Goal: Task Accomplishment & Management: Use online tool/utility

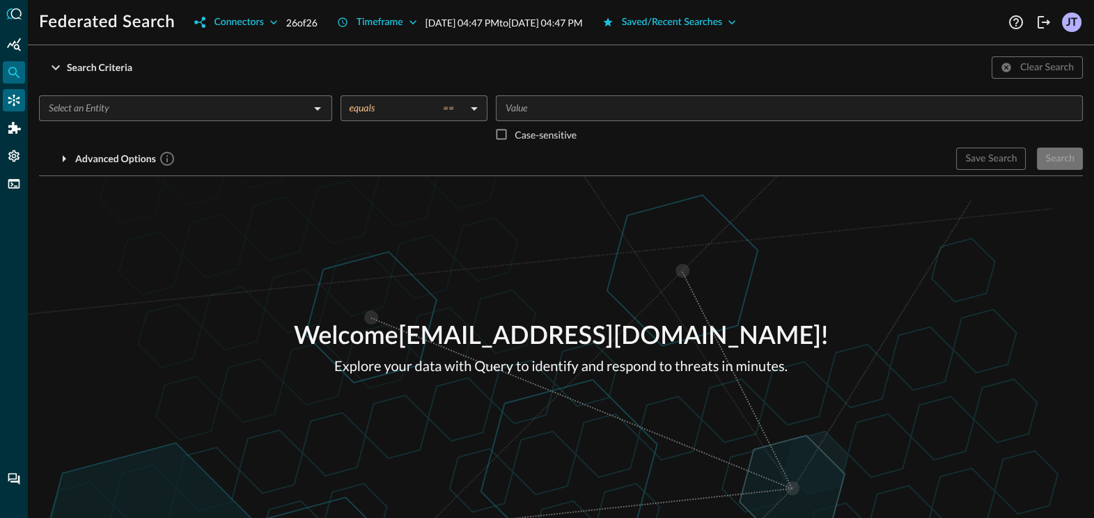
click at [11, 96] on icon "Connectors" at bounding box center [14, 100] width 14 height 14
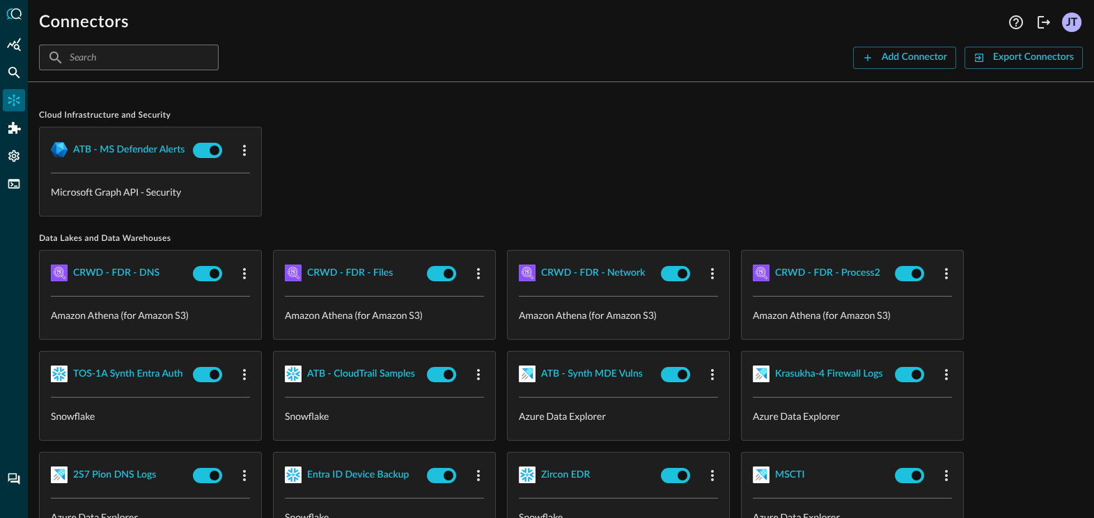
click at [386, 156] on div "ATB - MS Defender Alerts Microsoft Graph API - Security" at bounding box center [561, 172] width 1044 height 90
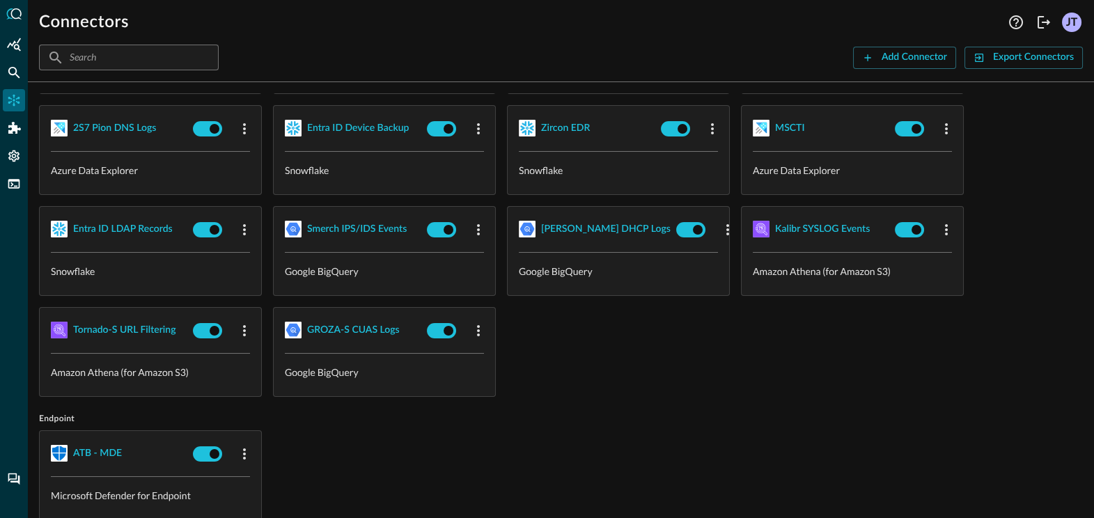
scroll to position [356, 0]
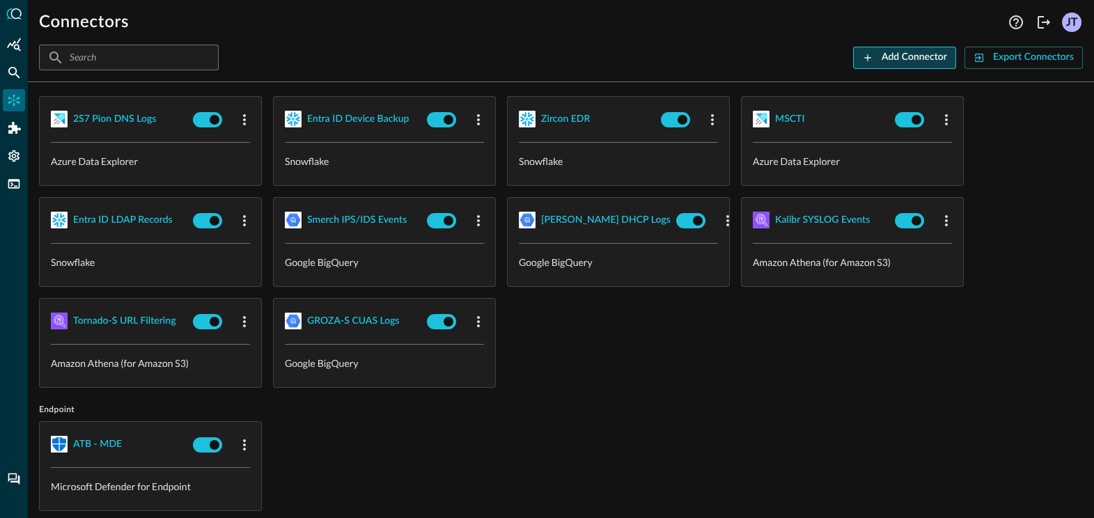
click at [859, 65] on button "Add Connector" at bounding box center [904, 58] width 103 height 22
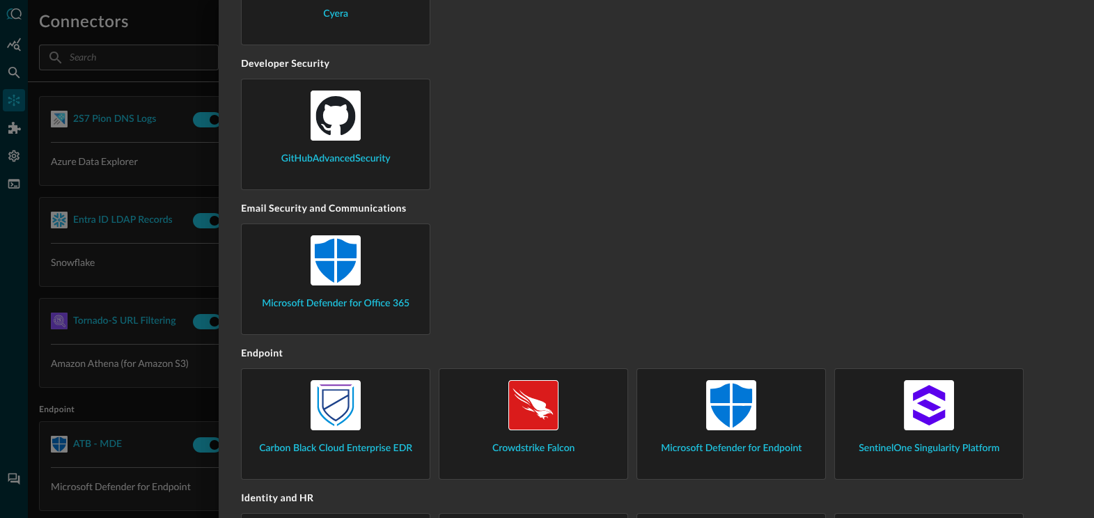
scroll to position [686, 0]
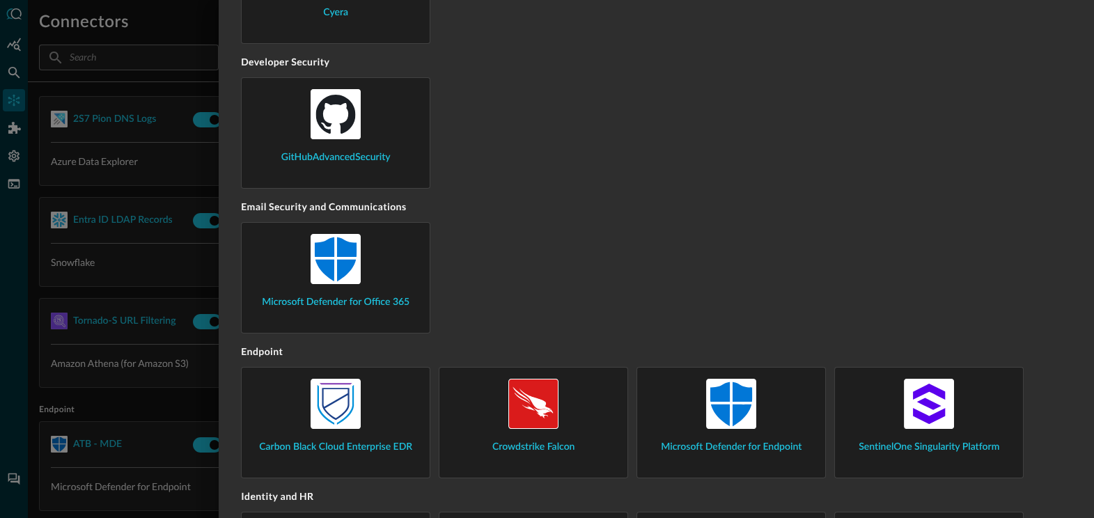
click at [188, 279] on div at bounding box center [547, 259] width 1094 height 518
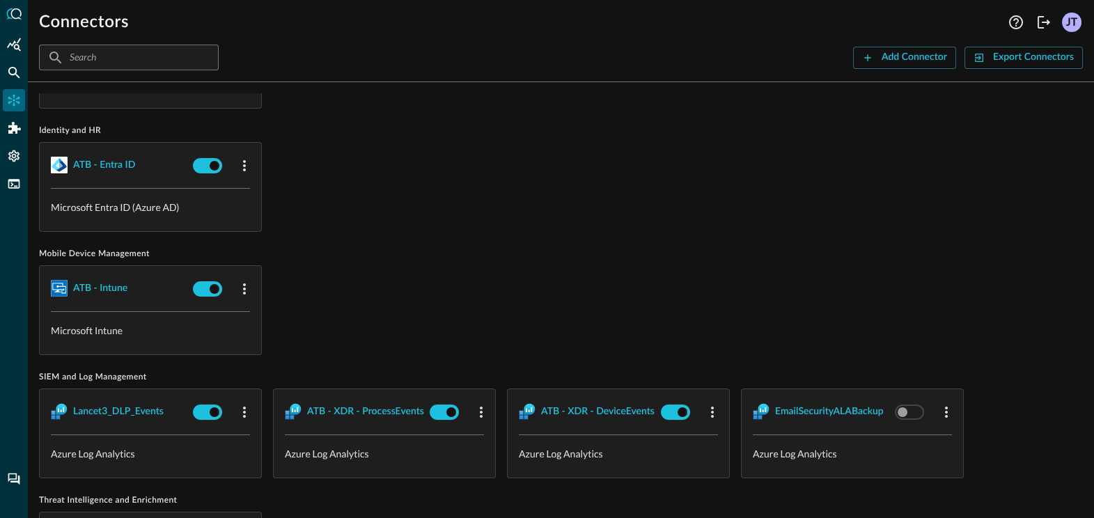
click at [462, 349] on div "ATB - Intune Microsoft Intune" at bounding box center [561, 310] width 1044 height 90
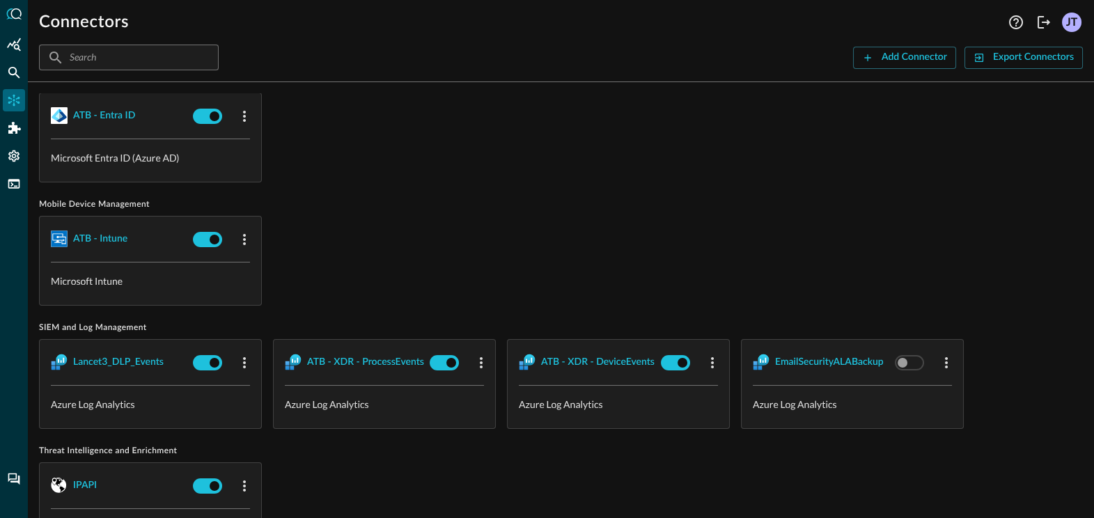
scroll to position [872, 0]
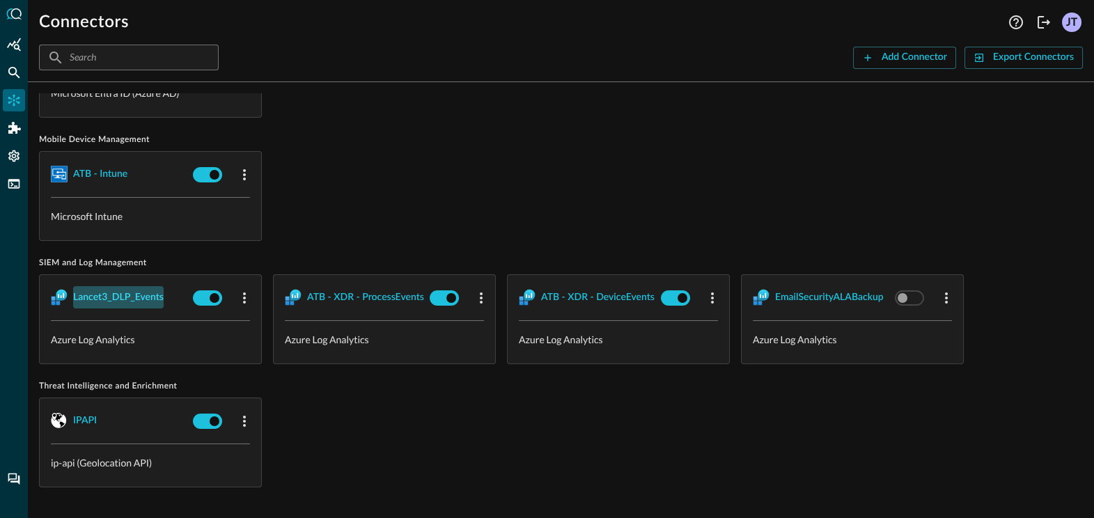
click at [100, 294] on div "Lancet3_DLP_Events" at bounding box center [118, 297] width 91 height 17
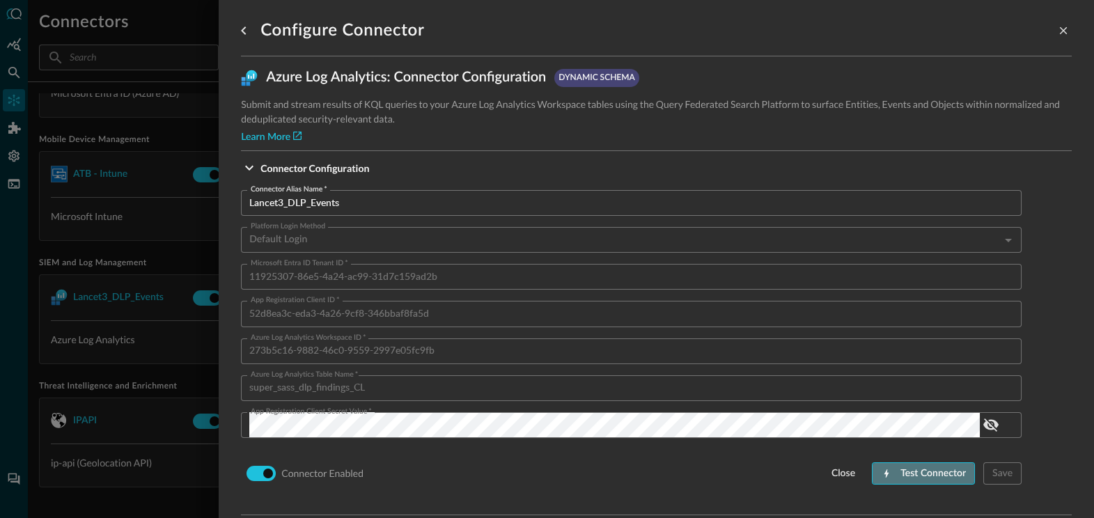
click at [932, 474] on div "Test Connector" at bounding box center [932, 473] width 65 height 17
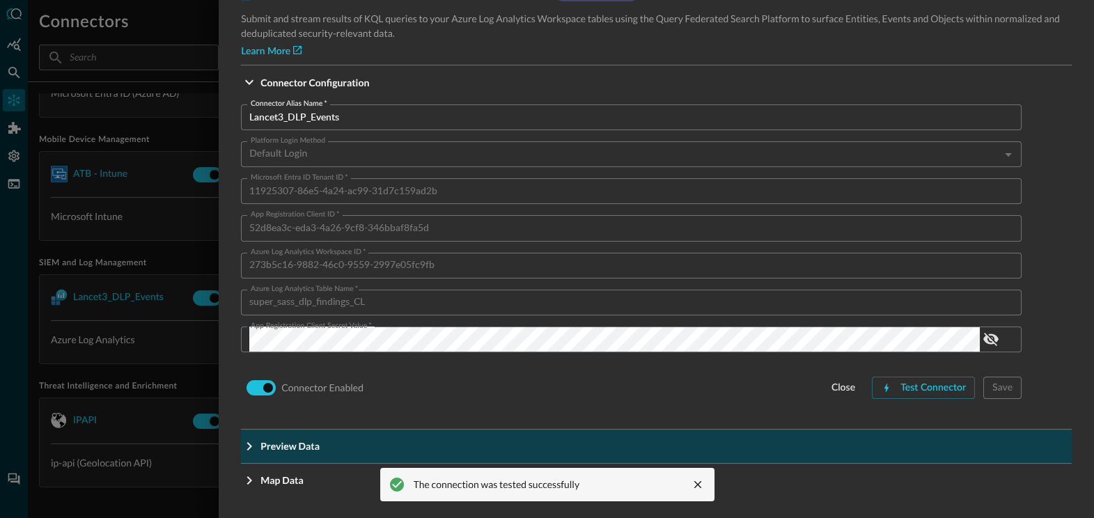
click at [305, 450] on p "Preview Data" at bounding box center [289, 446] width 59 height 15
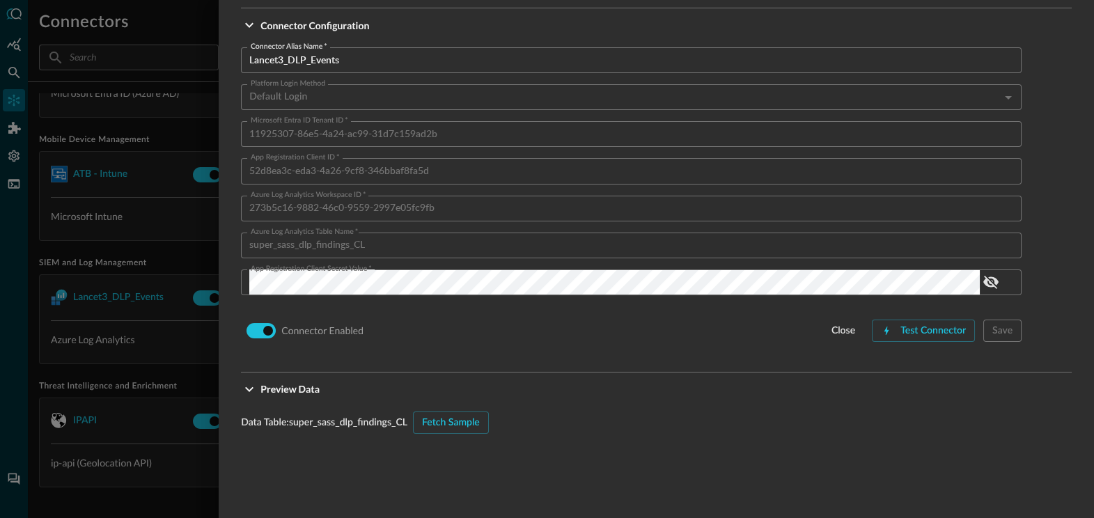
scroll to position [341, 0]
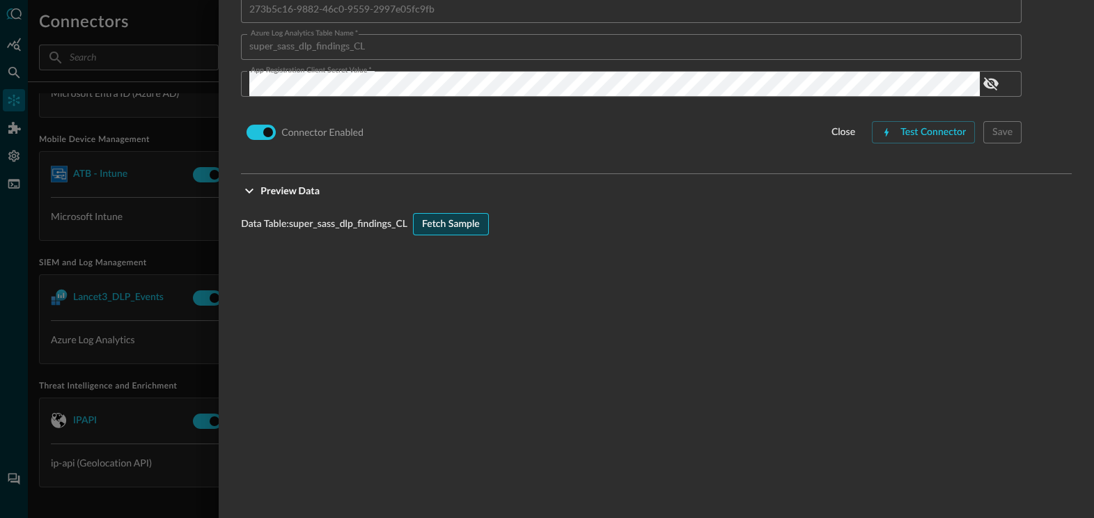
click at [469, 222] on div "Fetch Sample" at bounding box center [451, 224] width 58 height 17
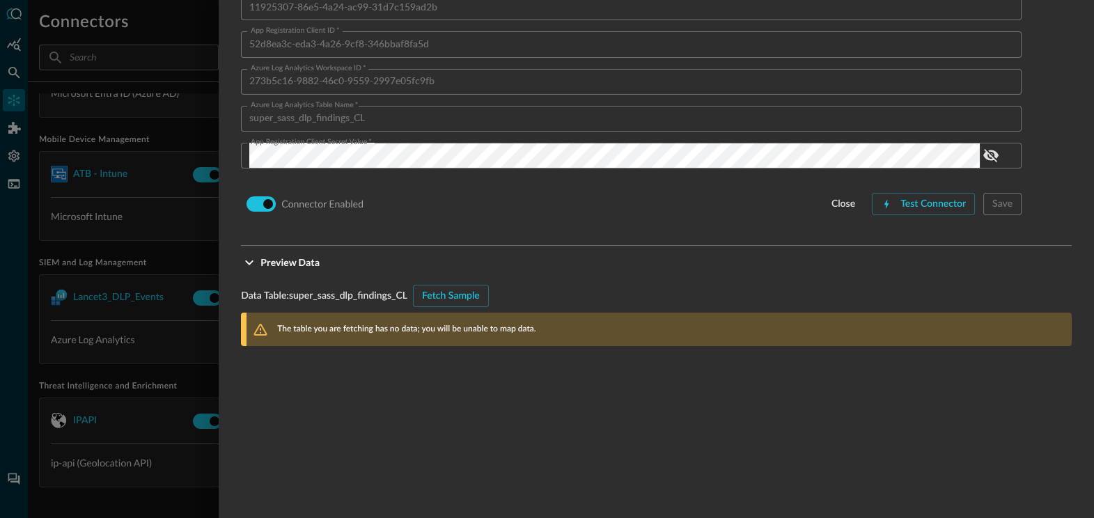
scroll to position [285, 0]
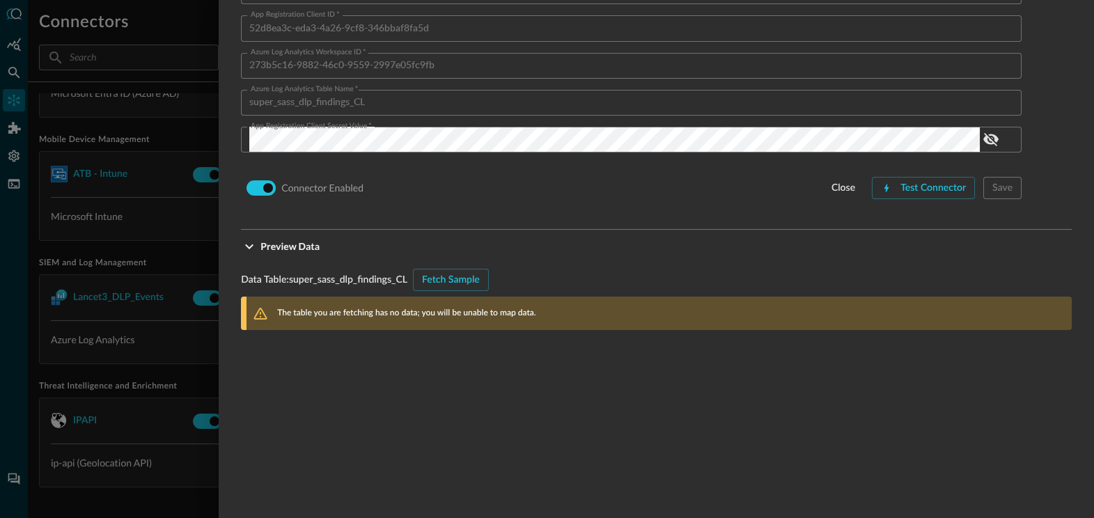
click at [163, 233] on div at bounding box center [547, 259] width 1094 height 518
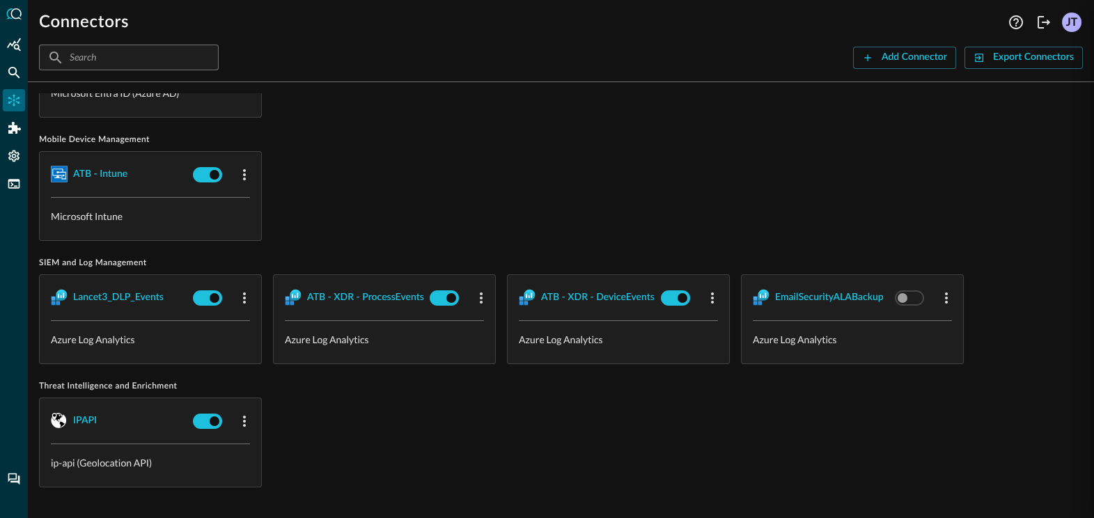
click at [170, 237] on div at bounding box center [547, 259] width 1094 height 518
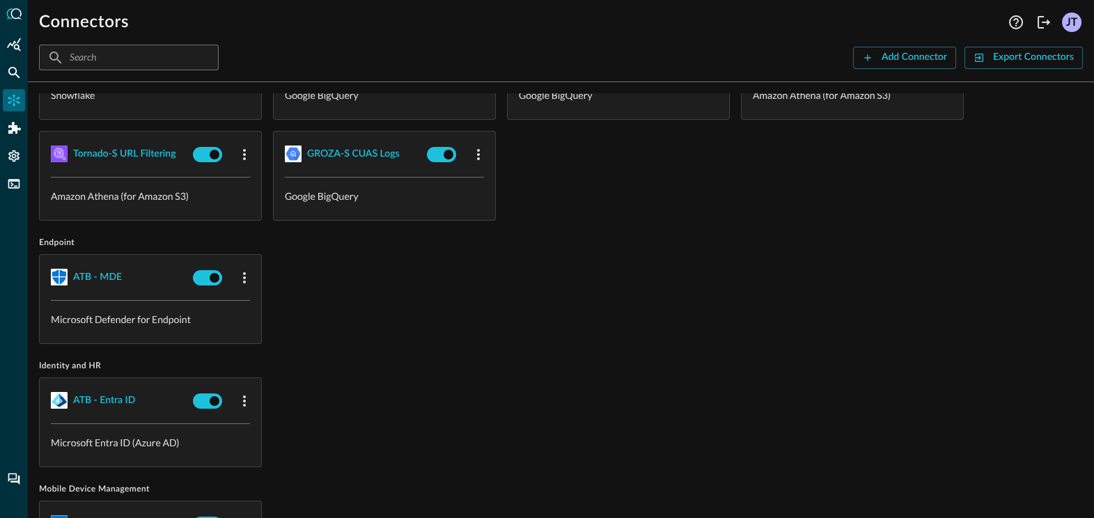
scroll to position [0, 0]
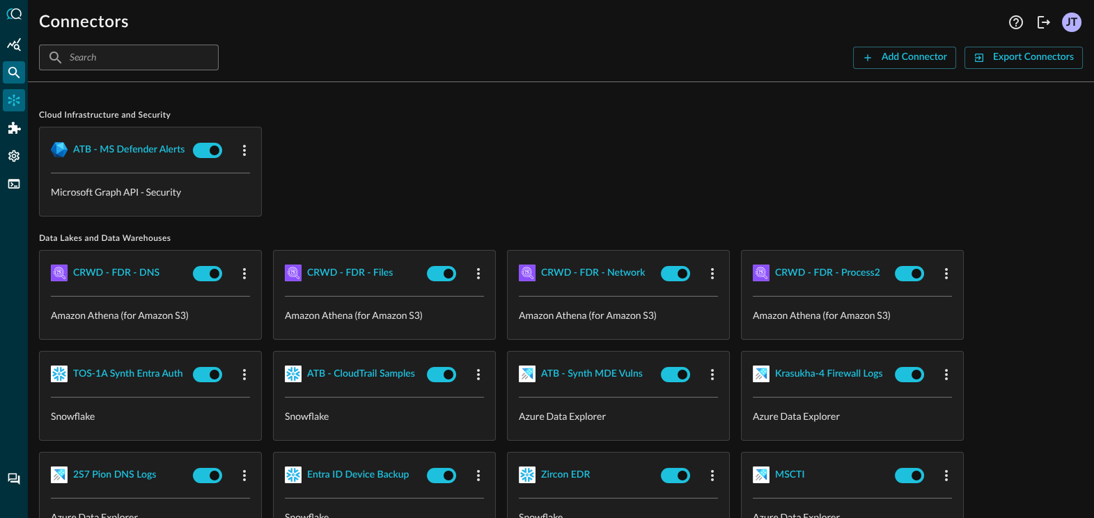
click at [14, 67] on icon "Federated Search" at bounding box center [14, 72] width 14 height 14
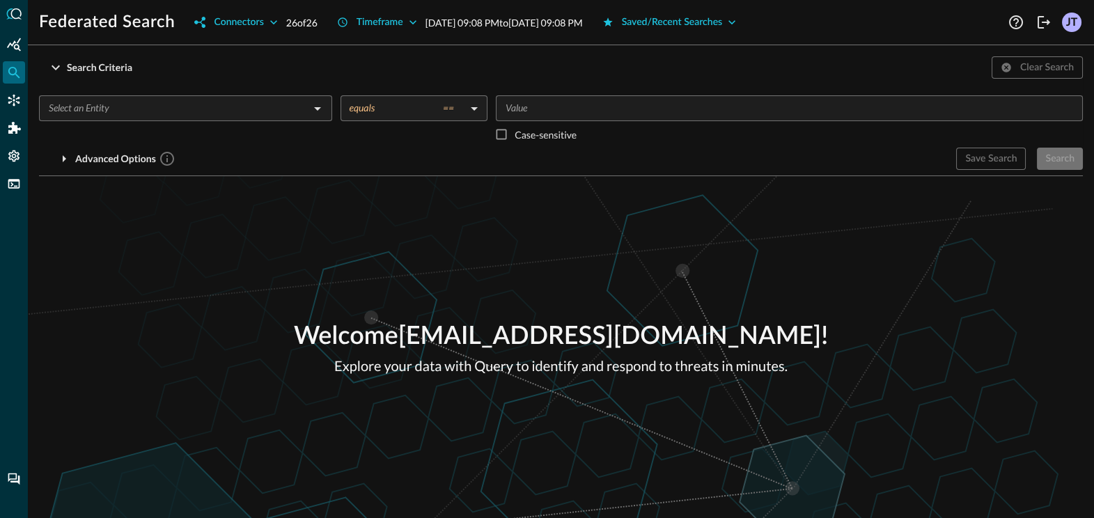
click at [125, 107] on input "text" at bounding box center [174, 108] width 262 height 17
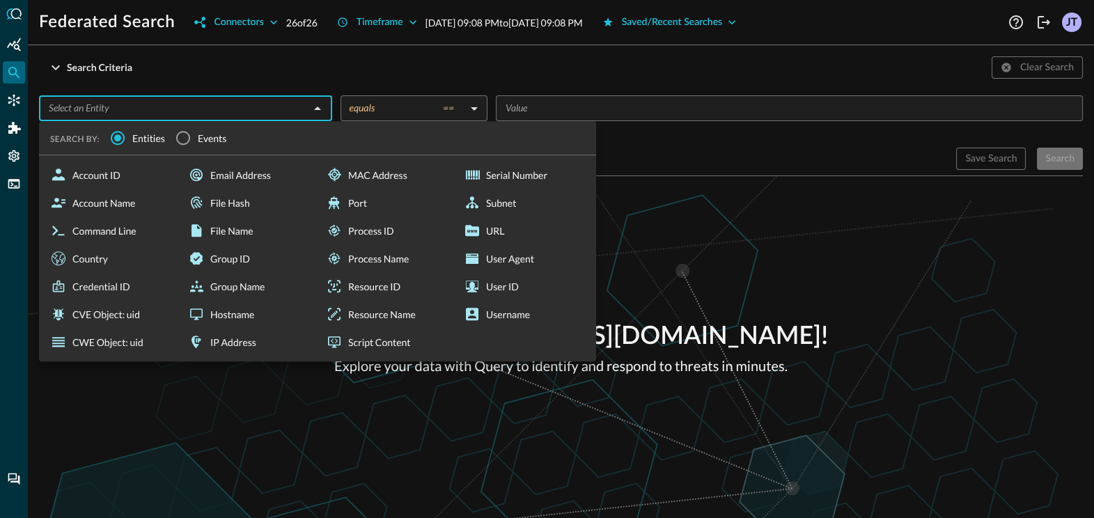
click at [238, 67] on div "Search Criteria Clear Search" at bounding box center [561, 67] width 1044 height 22
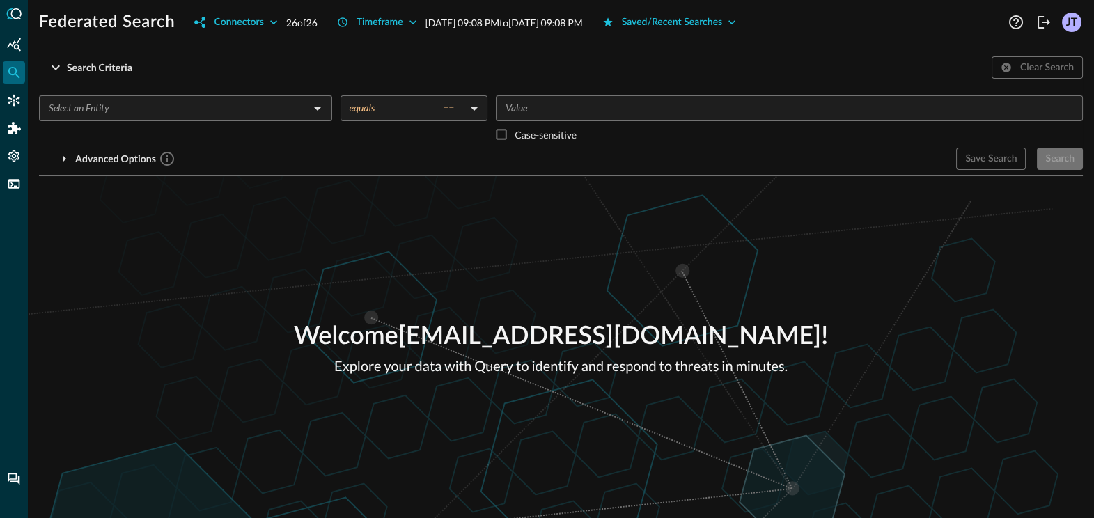
click at [130, 31] on h1 "Federated Search" at bounding box center [107, 22] width 136 height 22
click at [784, 262] on div "Welcome [EMAIL_ADDRESS][DOMAIN_NAME] ! Explore your data with Query to identify…" at bounding box center [561, 347] width 1066 height 342
click at [163, 109] on input "text" at bounding box center [174, 108] width 262 height 17
drag, startPoint x: 95, startPoint y: 58, endPoint x: 0, endPoint y: 36, distance: 97.3
click at [94, 59] on div "Search Criteria" at bounding box center [99, 67] width 65 height 17
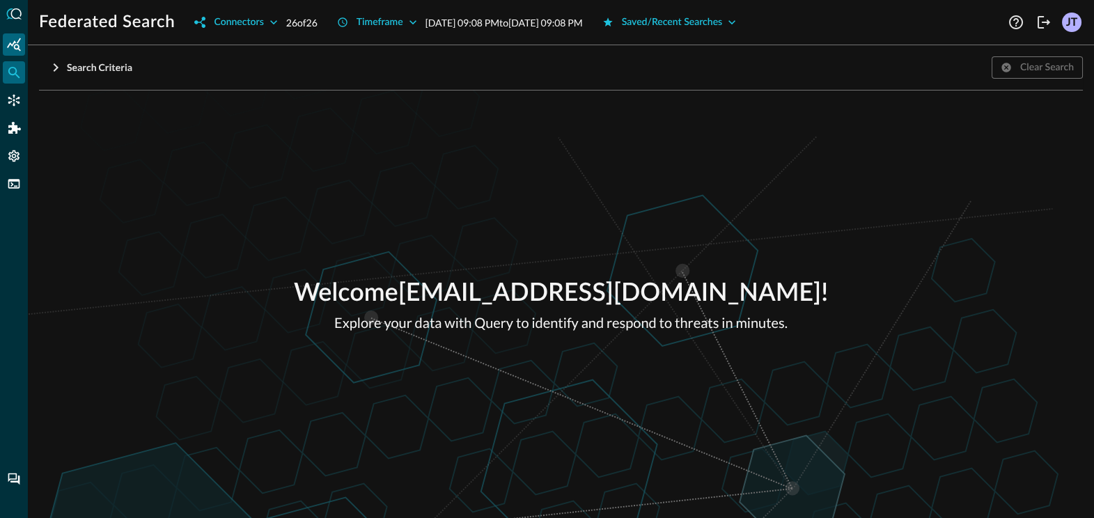
click at [10, 45] on icon "Summary Insights" at bounding box center [14, 45] width 14 height 14
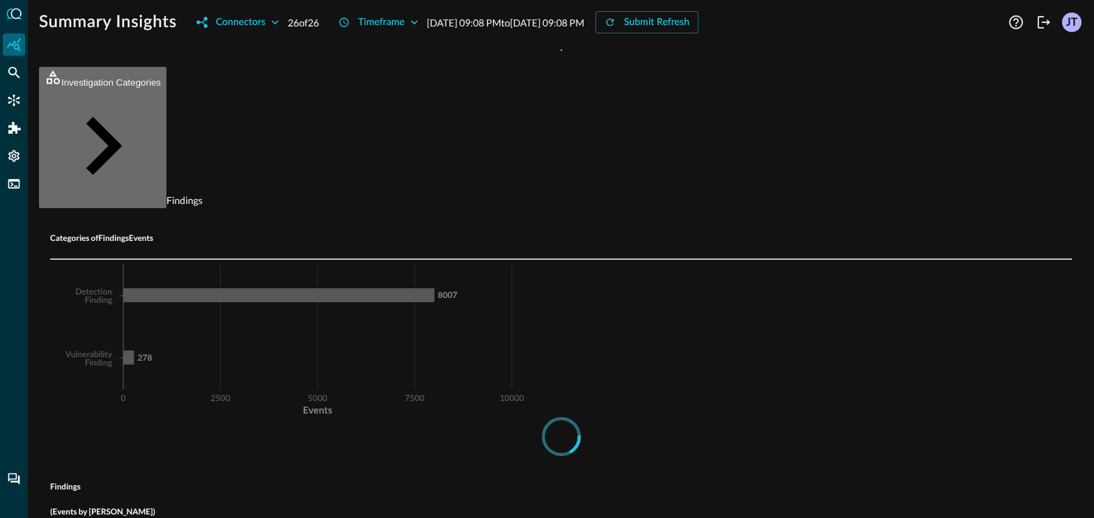
click at [148, 67] on button "Investigation Categories" at bounding box center [102, 137] width 127 height 141
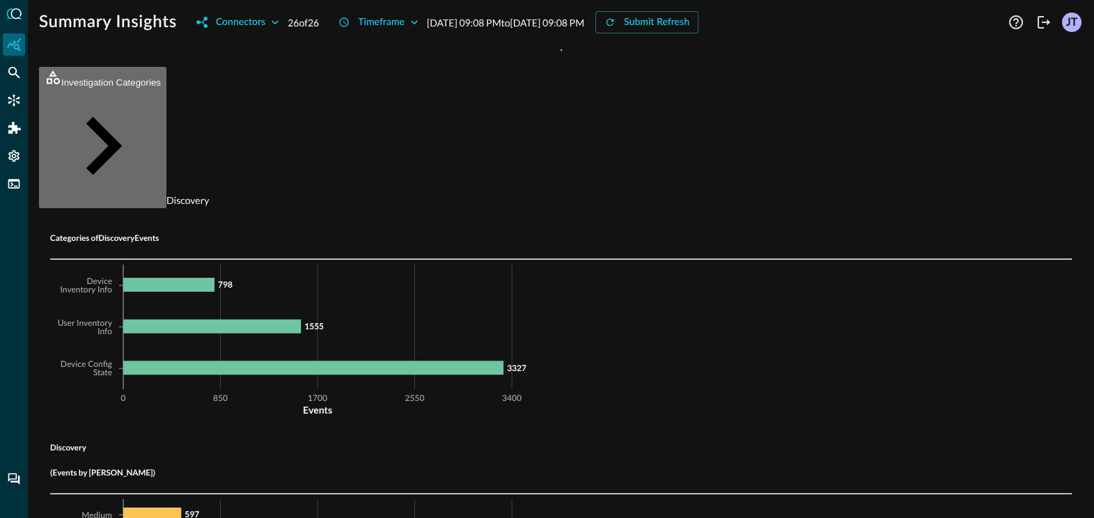
click at [125, 67] on button "Investigation Categories" at bounding box center [102, 137] width 127 height 141
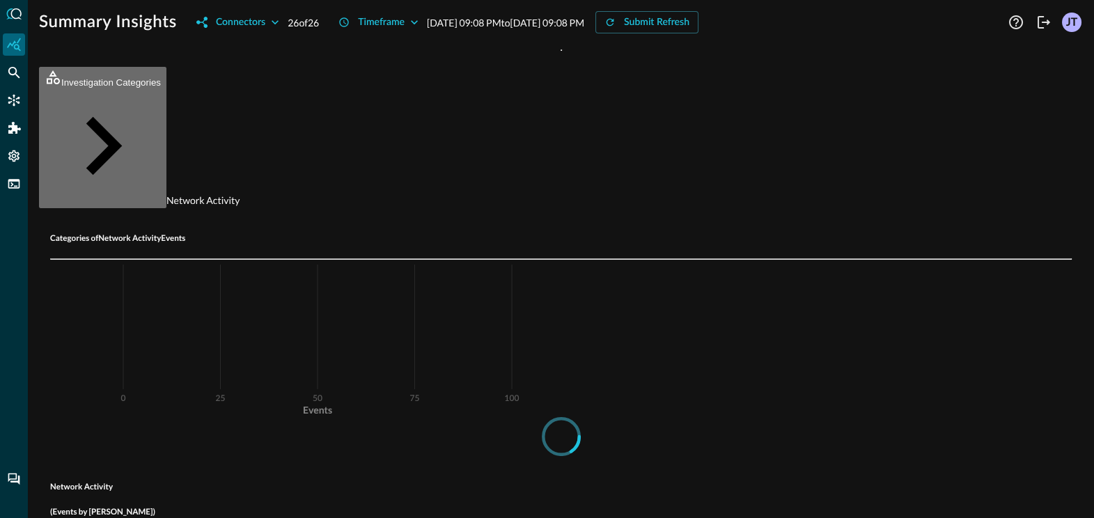
click at [133, 67] on button "Investigation Categories" at bounding box center [102, 137] width 127 height 141
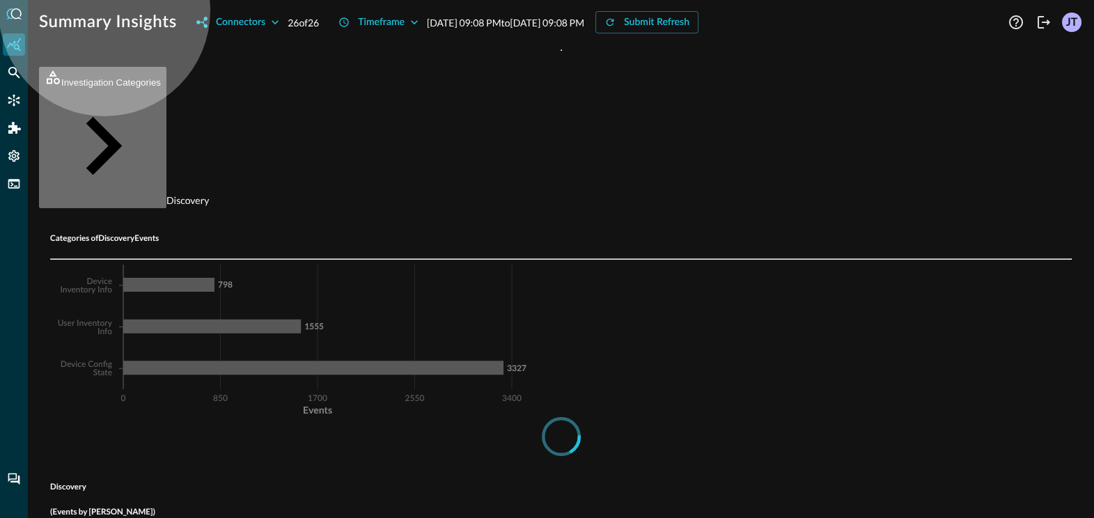
click at [143, 67] on button "Investigation Categories" at bounding box center [102, 137] width 127 height 141
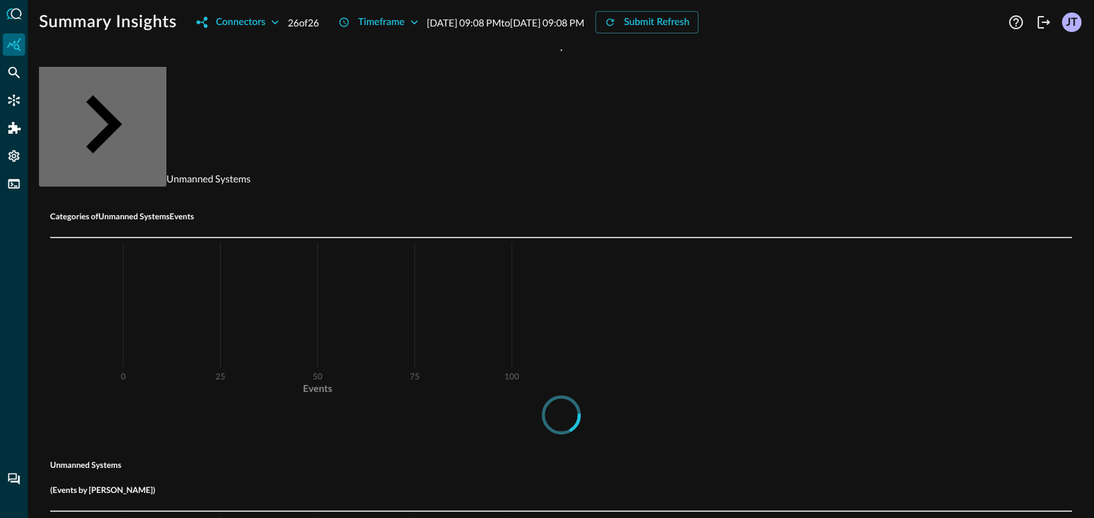
scroll to position [23, 0]
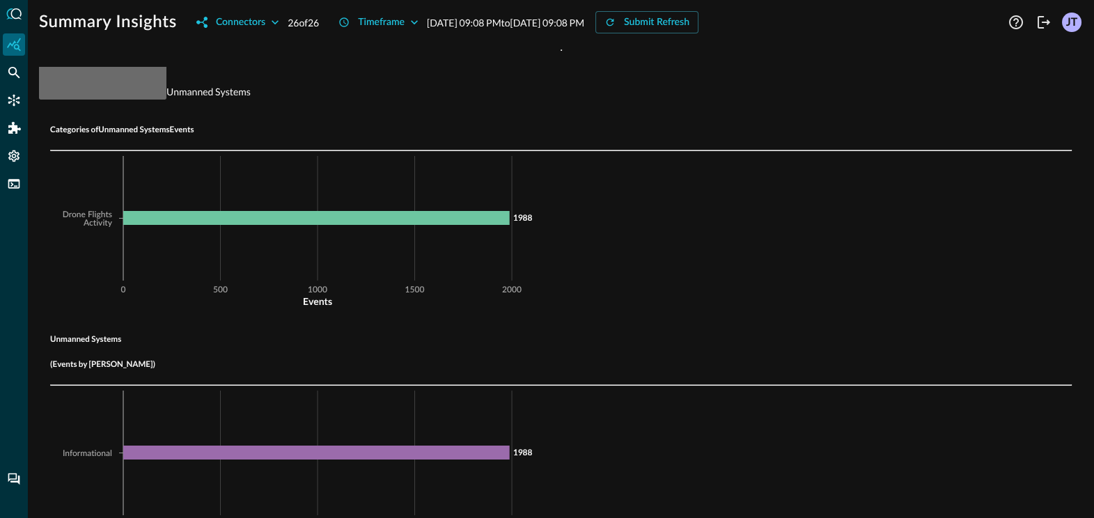
scroll to position [278, 0]
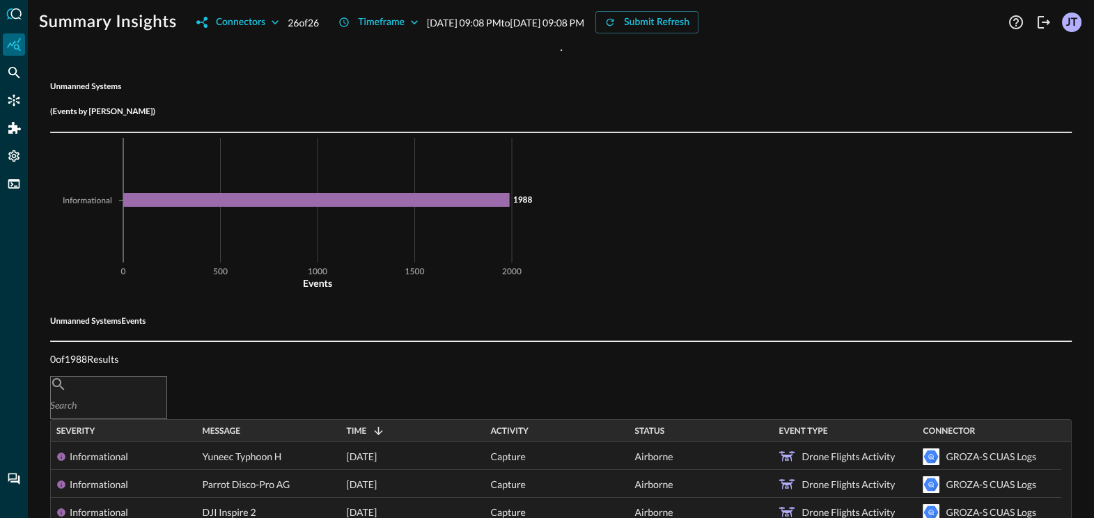
scroll to position [364, 0]
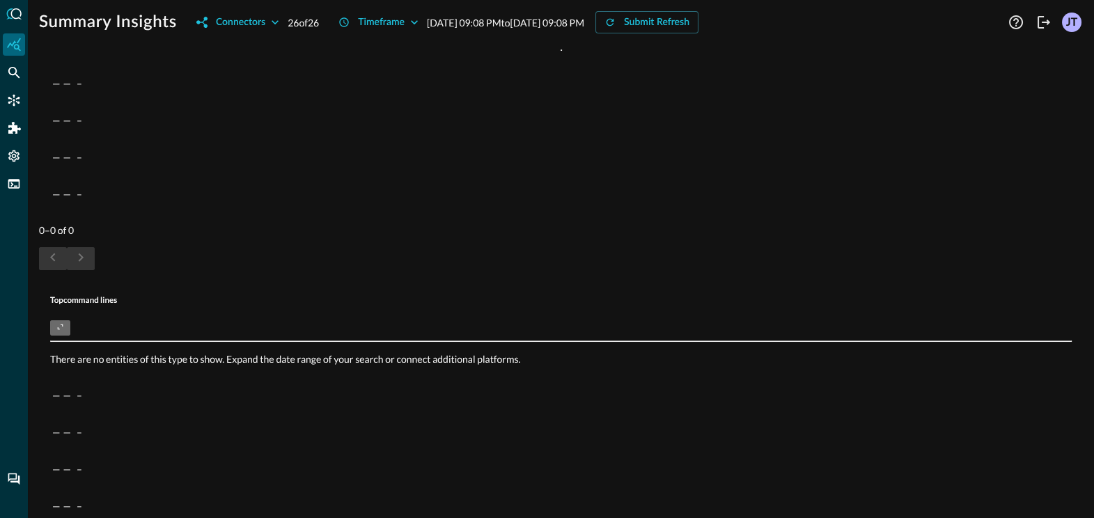
scroll to position [0, 0]
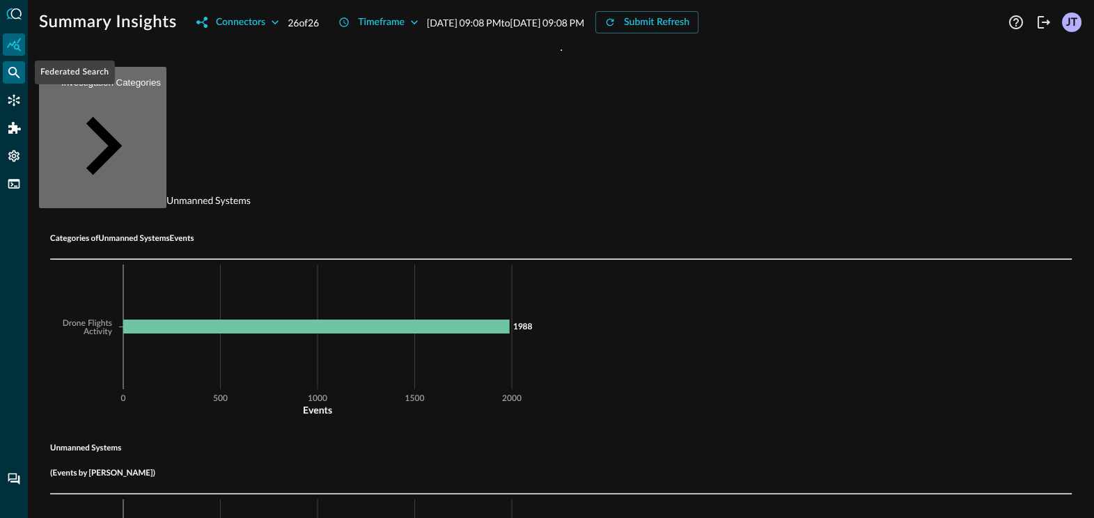
click at [15, 72] on icon "Federated Search" at bounding box center [14, 73] width 12 height 12
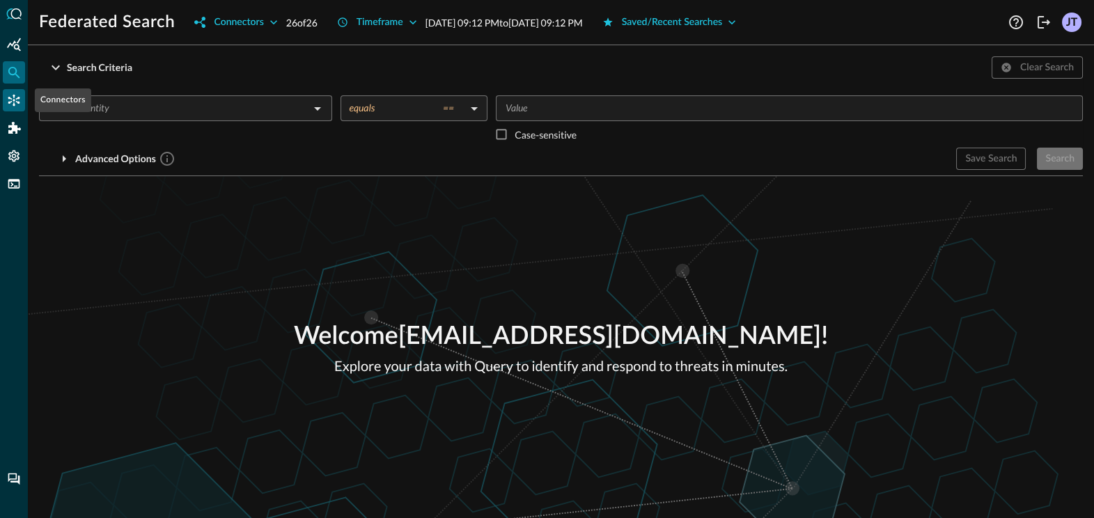
click at [21, 108] on div "Connectors" at bounding box center [14, 100] width 22 height 22
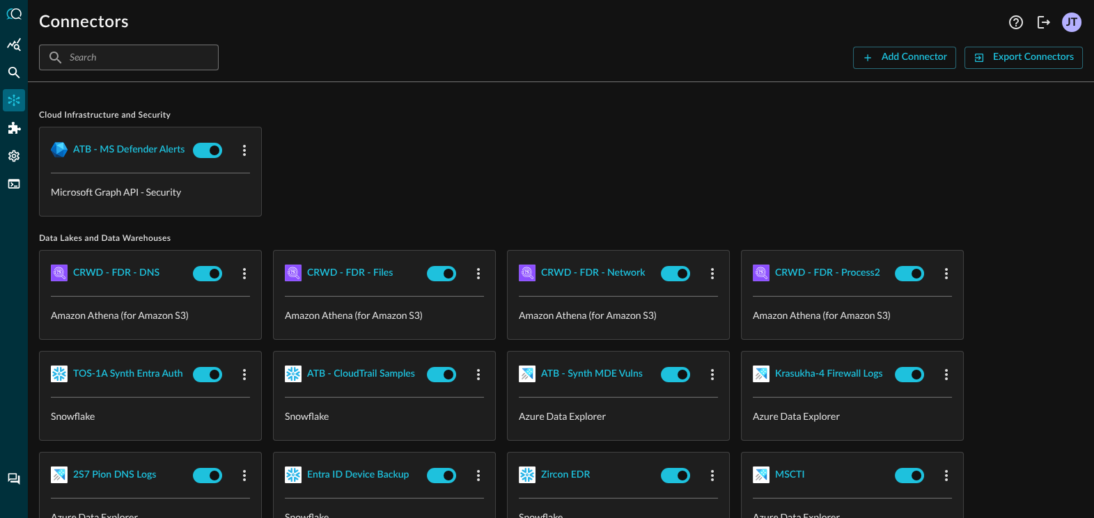
click at [413, 159] on div "ATB - MS Defender Alerts Microsoft Graph API - Security" at bounding box center [561, 172] width 1044 height 90
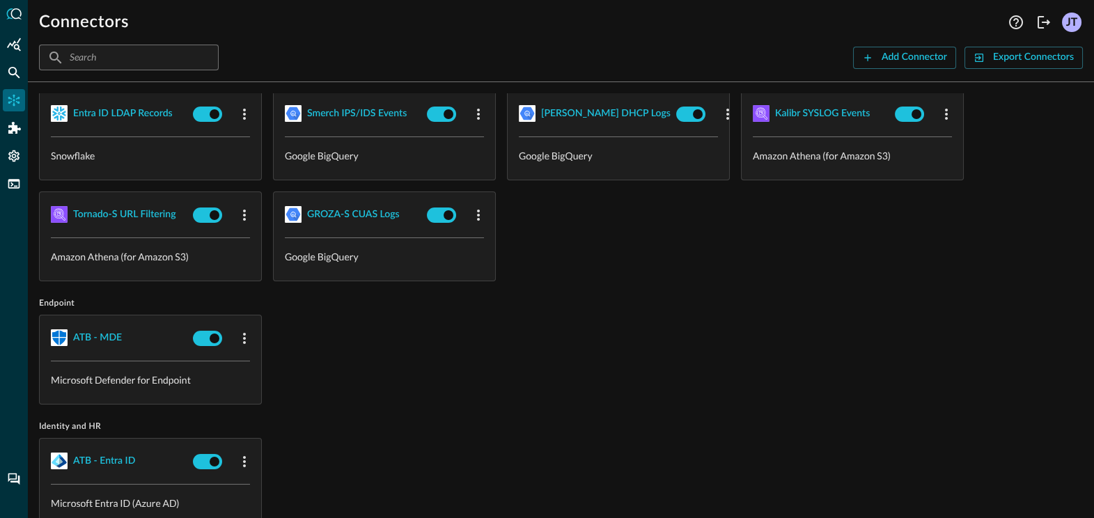
scroll to position [466, 0]
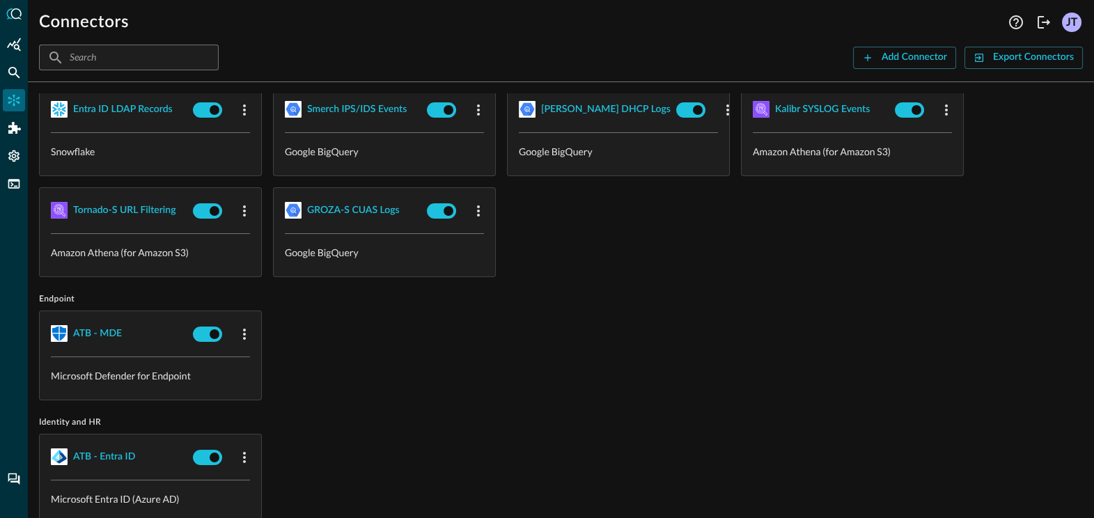
click at [631, 306] on div "Endpoint ATB - MDE Microsoft Defender for Endpoint" at bounding box center [561, 347] width 1044 height 107
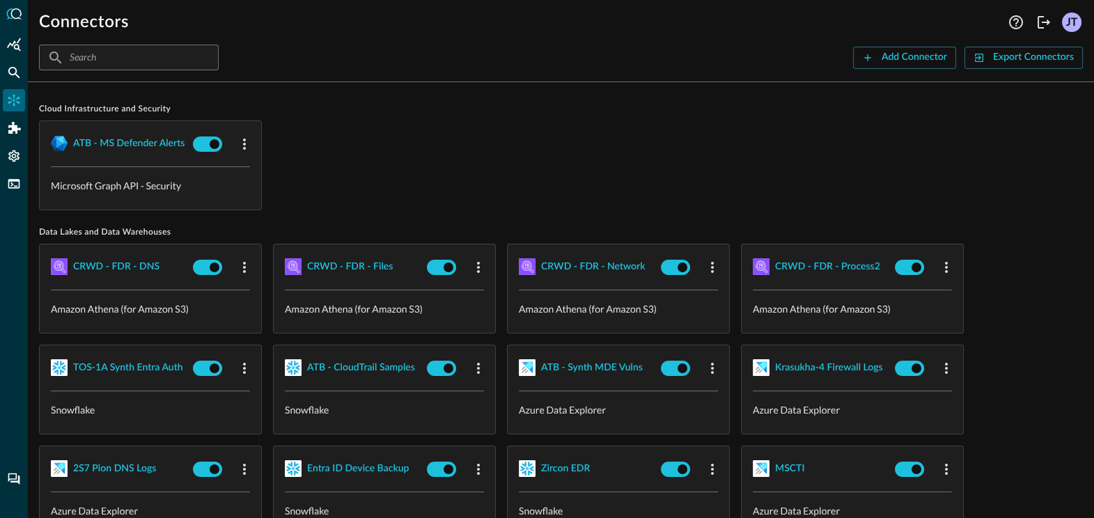
scroll to position [0, 0]
